Goal: Task Accomplishment & Management: Use online tool/utility

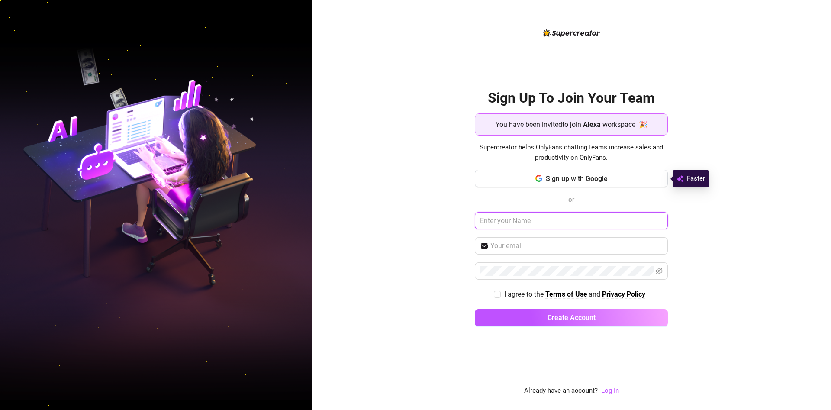
click at [504, 217] on input "text" at bounding box center [571, 220] width 193 height 17
click at [612, 387] on link "Log In" at bounding box center [610, 391] width 18 height 10
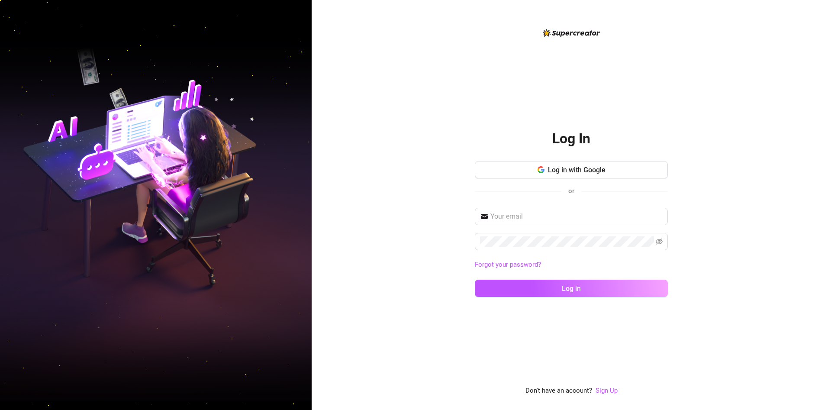
click at [547, 226] on div "Forgot your password? Log in" at bounding box center [571, 256] width 193 height 97
click at [545, 219] on input "text" at bounding box center [576, 216] width 172 height 10
type input "[PERSON_NAME][EMAIL_ADDRESS][DOMAIN_NAME]"
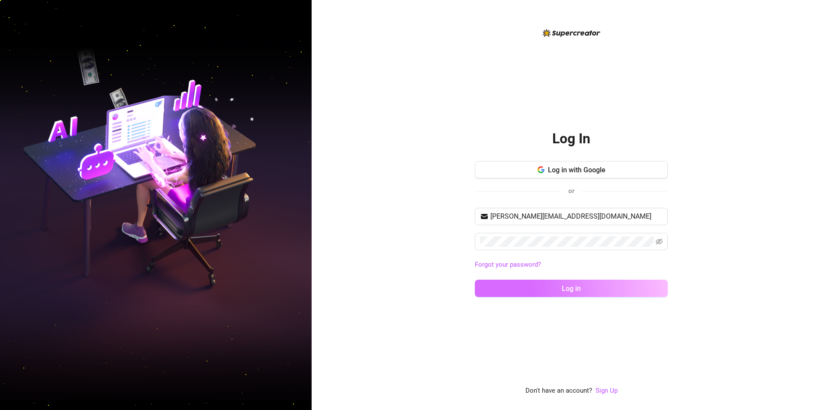
click at [550, 290] on button "Log in" at bounding box center [571, 288] width 193 height 17
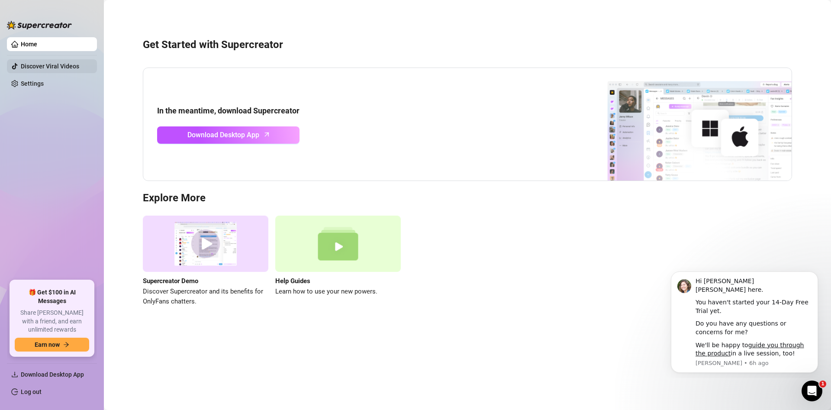
click at [35, 64] on link "Discover Viral Videos" at bounding box center [50, 66] width 58 height 7
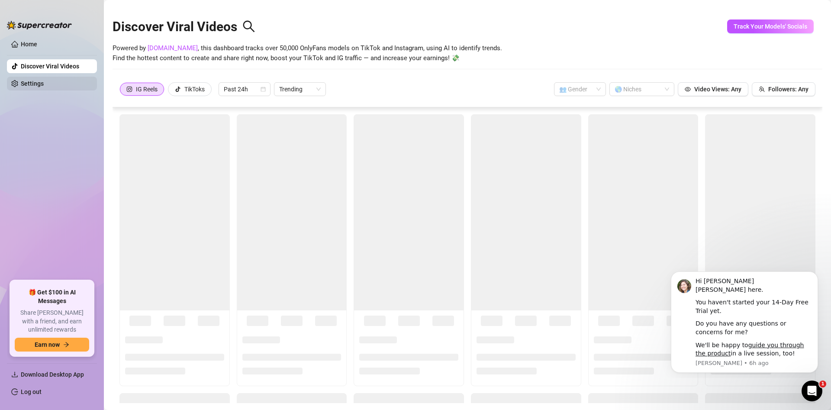
click at [28, 84] on link "Settings" at bounding box center [32, 83] width 23 height 7
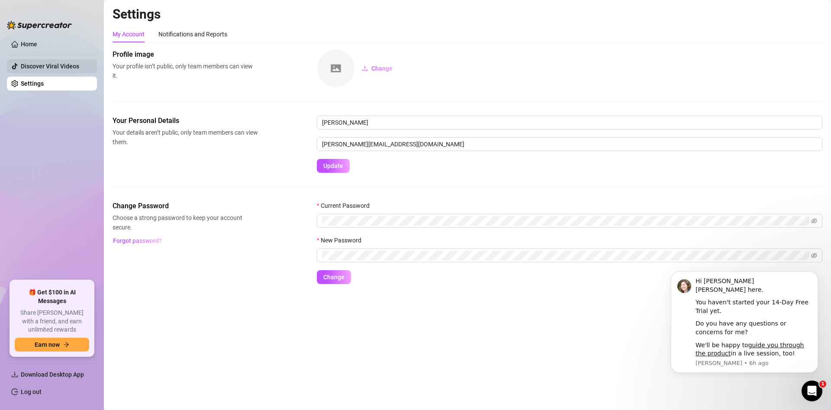
click at [41, 66] on link "Discover Viral Videos" at bounding box center [50, 66] width 58 height 7
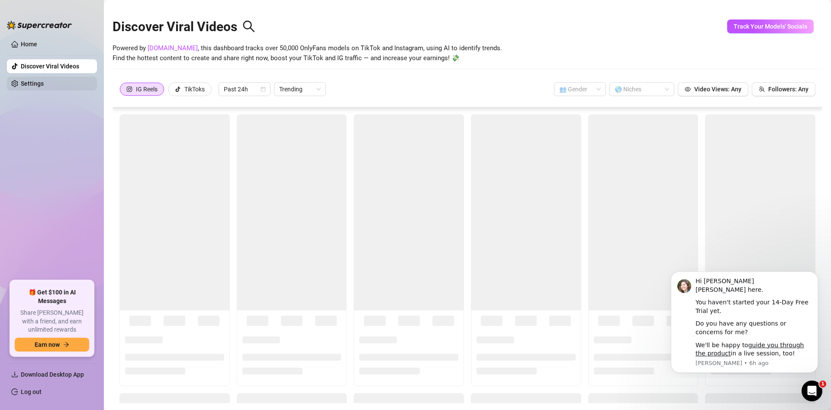
click at [38, 80] on link "Settings" at bounding box center [32, 83] width 23 height 7
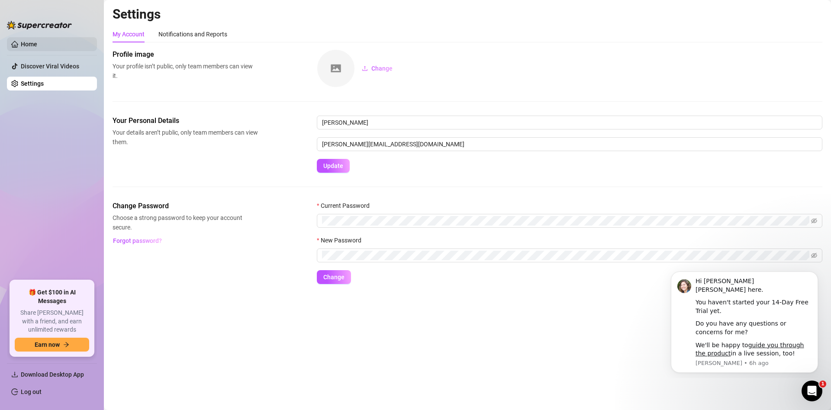
click at [21, 43] on link "Home" at bounding box center [29, 44] width 16 height 7
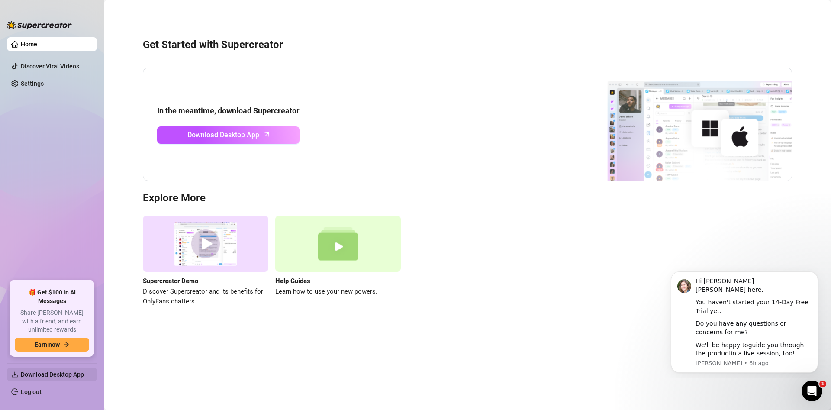
click at [47, 372] on span "Download Desktop App" at bounding box center [52, 374] width 63 height 7
